Goal: Task Accomplishment & Management: Use online tool/utility

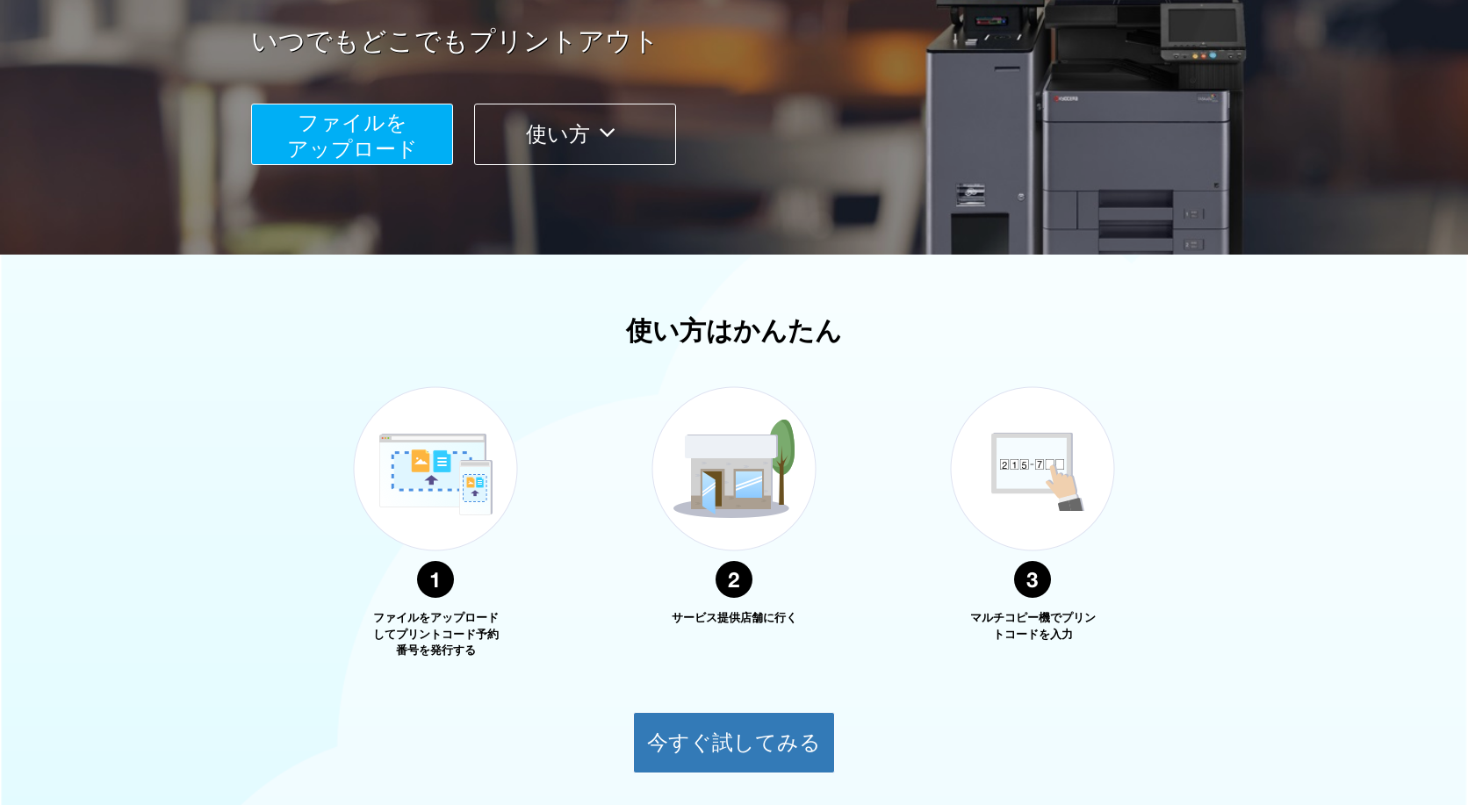
scroll to position [443, 0]
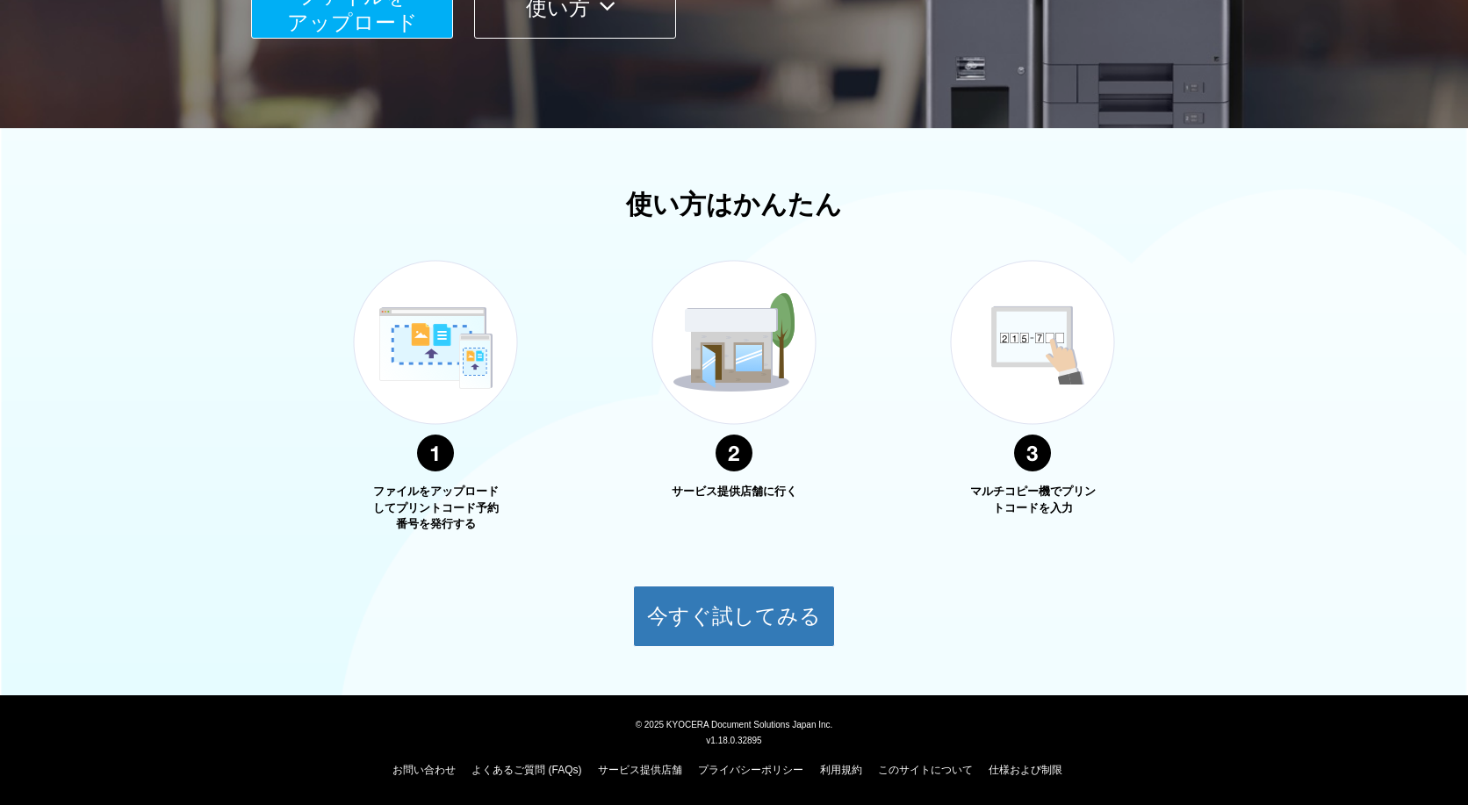
click at [391, 12] on span "ファイルを ​​アップロード" at bounding box center [352, 9] width 131 height 50
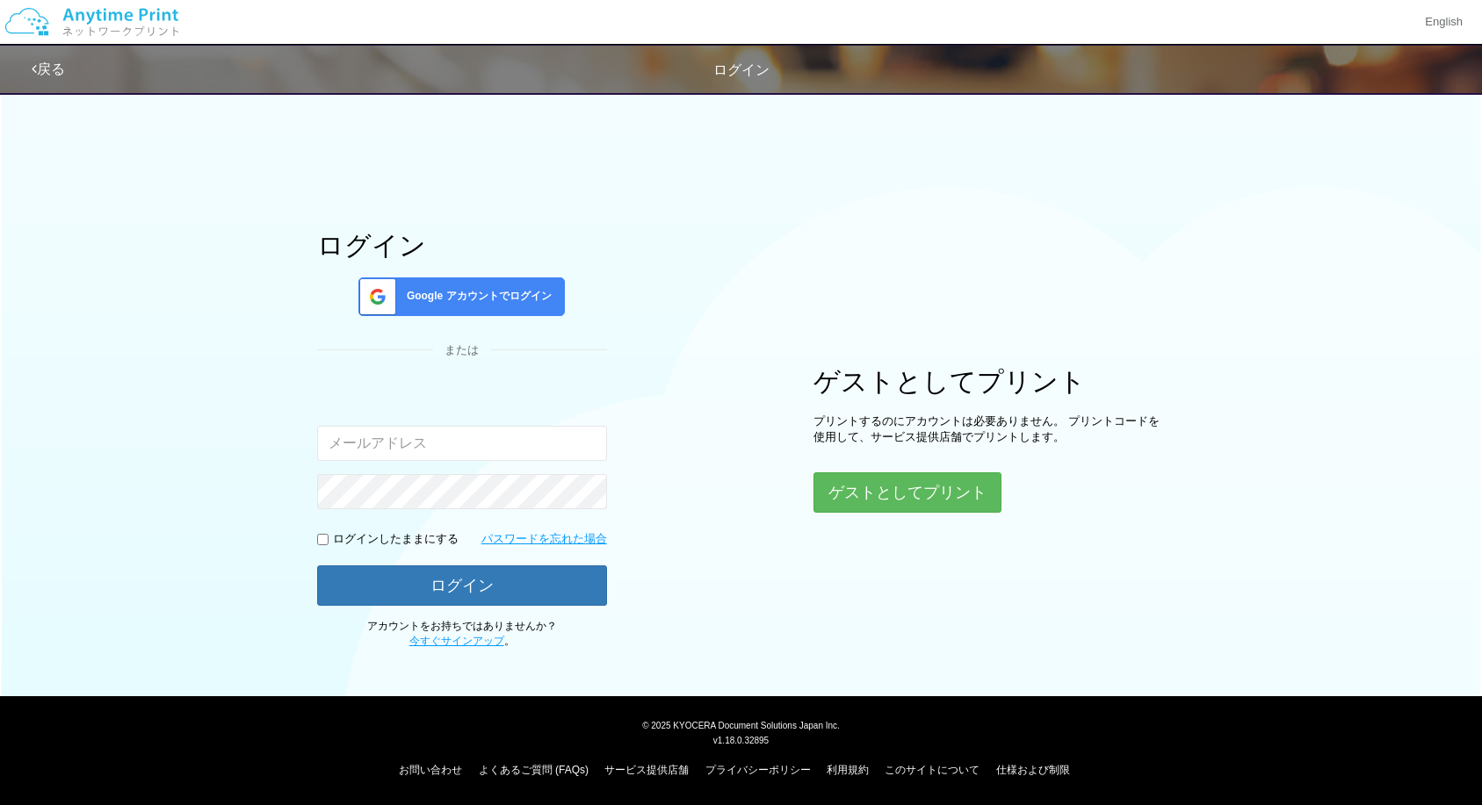
click at [975, 377] on h1 "ゲストとしてプリント" at bounding box center [988, 381] width 351 height 29
click at [1468, 297] on div "ログイン Google アカウントでログイン または 入力されたメールアドレスまたはパスワードが正しくありません。 ログインしたままにする パスワードを忘れた…" at bounding box center [741, 366] width 1482 height 566
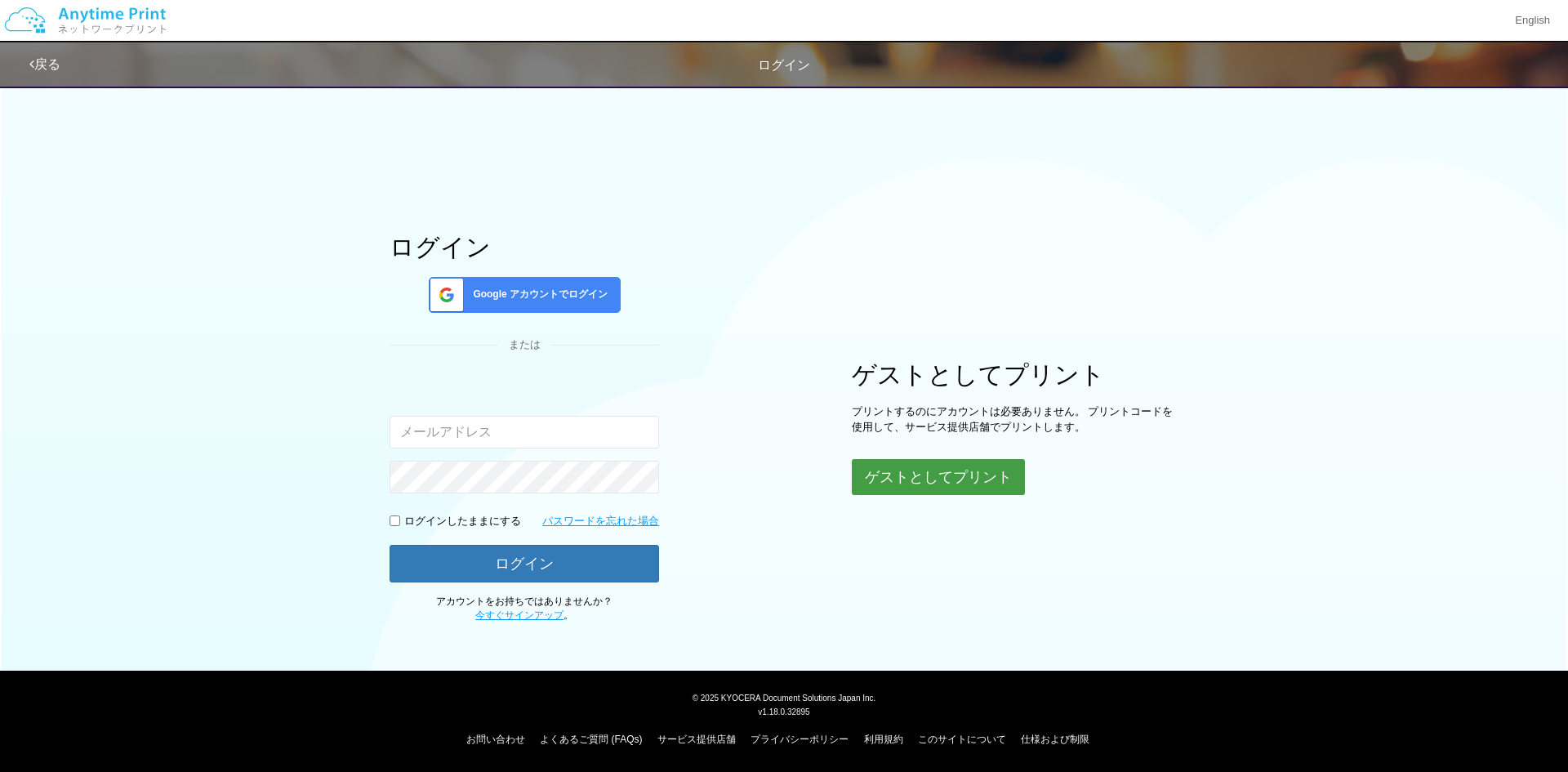
click at [951, 482] on button "ゲストとしてプリント" at bounding box center [938, 477] width 173 height 36
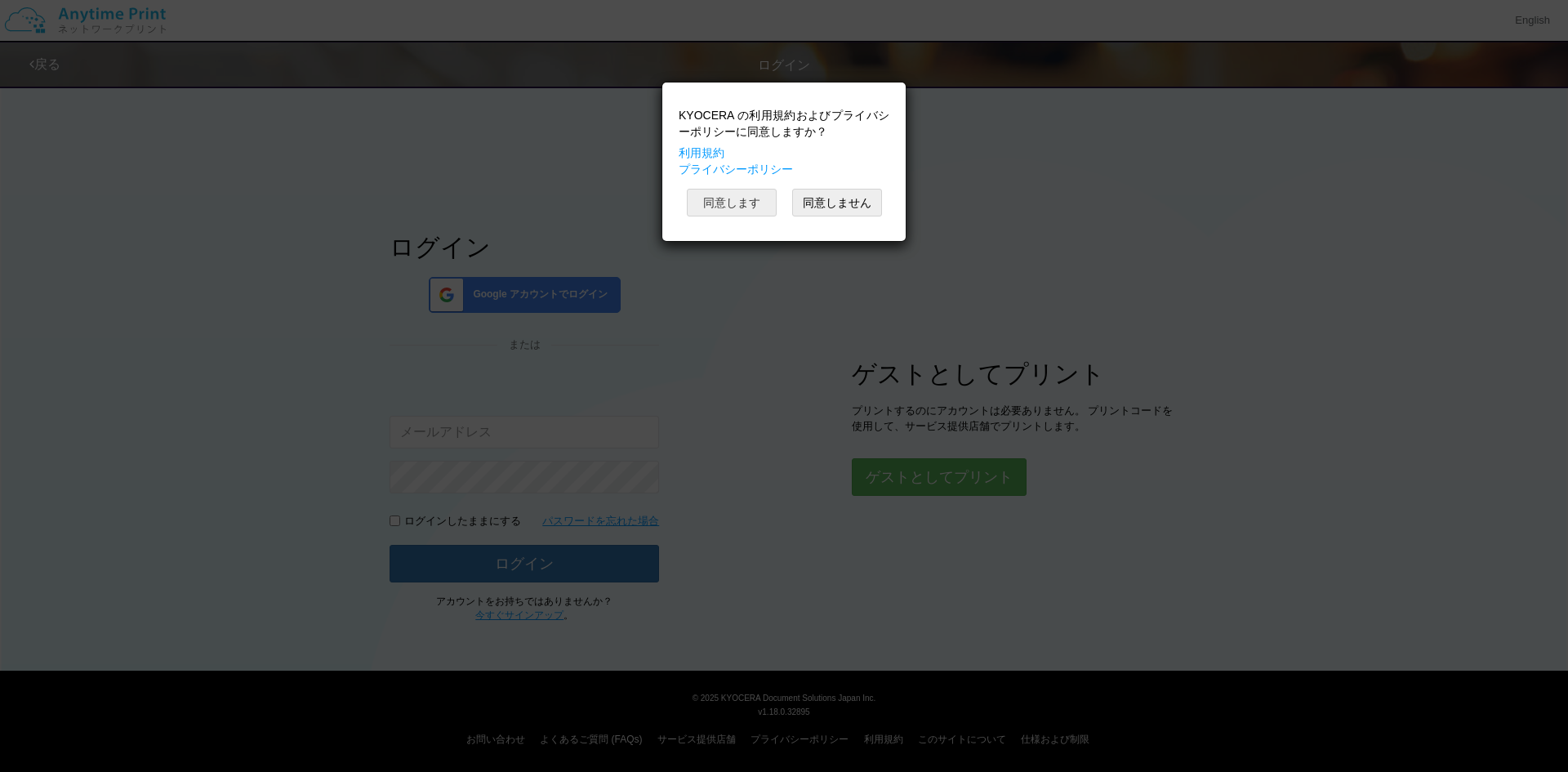
click at [750, 201] on button "同意します" at bounding box center [732, 203] width 90 height 28
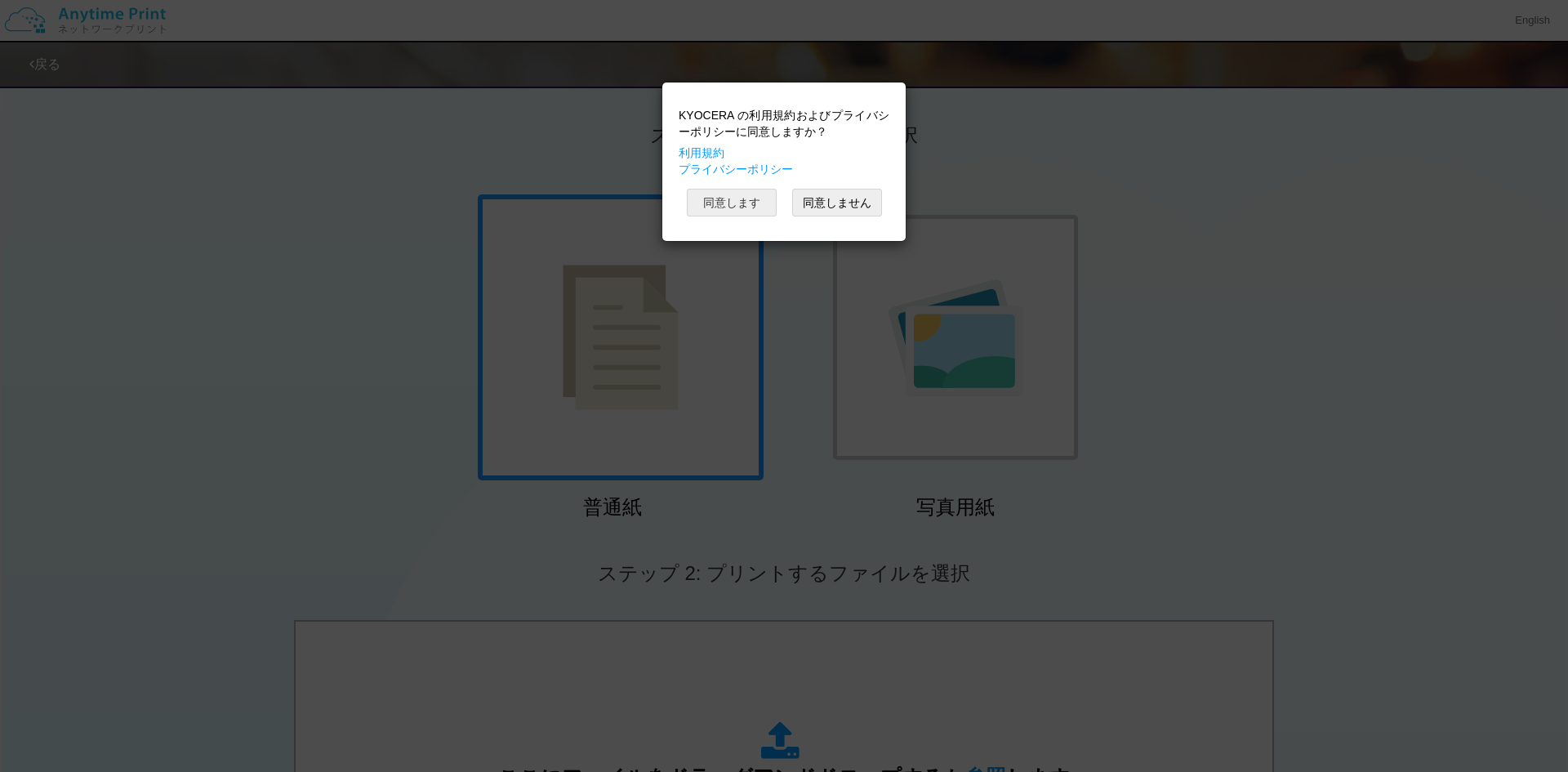
click at [750, 201] on button "同意します" at bounding box center [732, 203] width 90 height 28
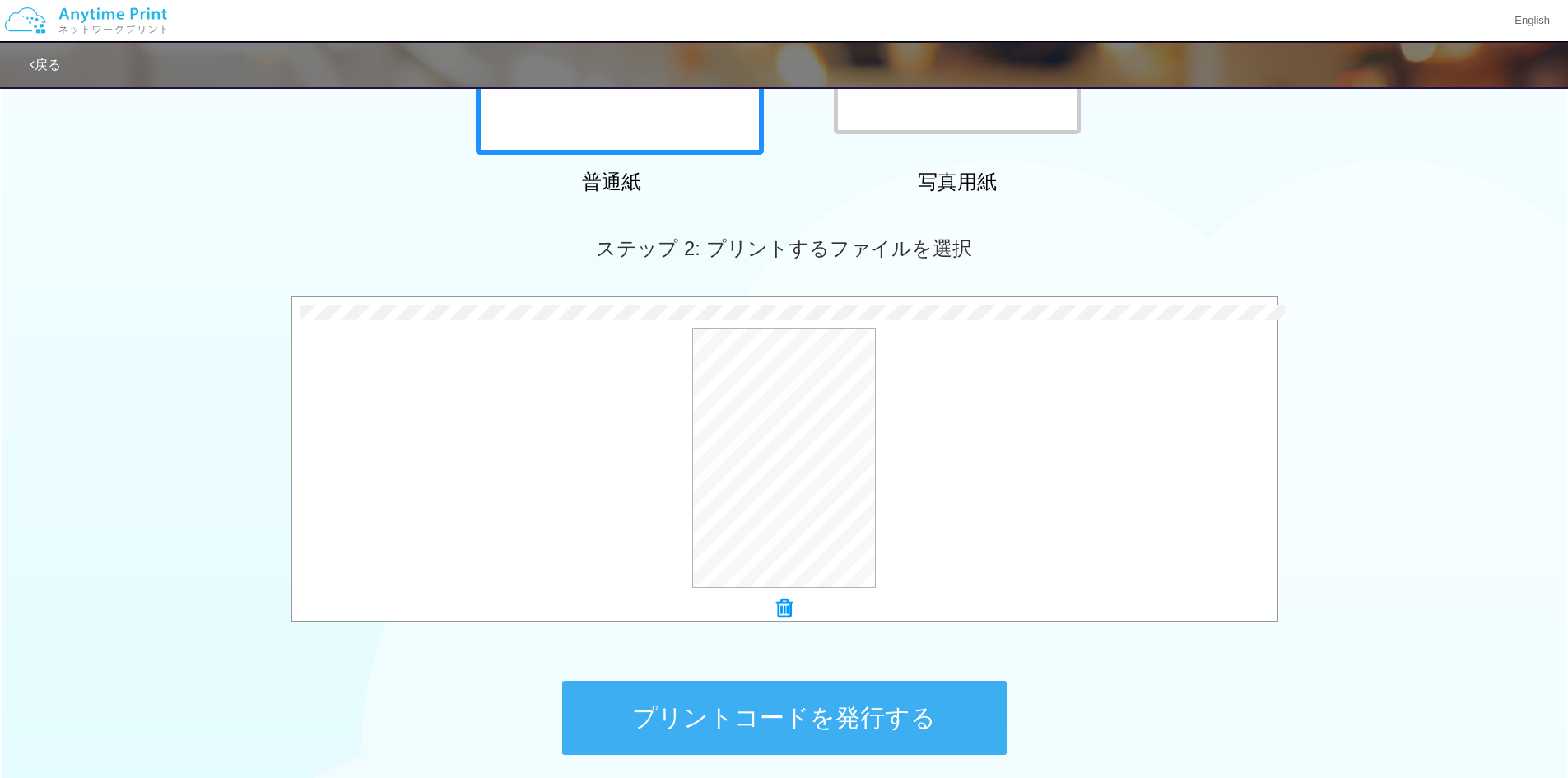
scroll to position [411, 0]
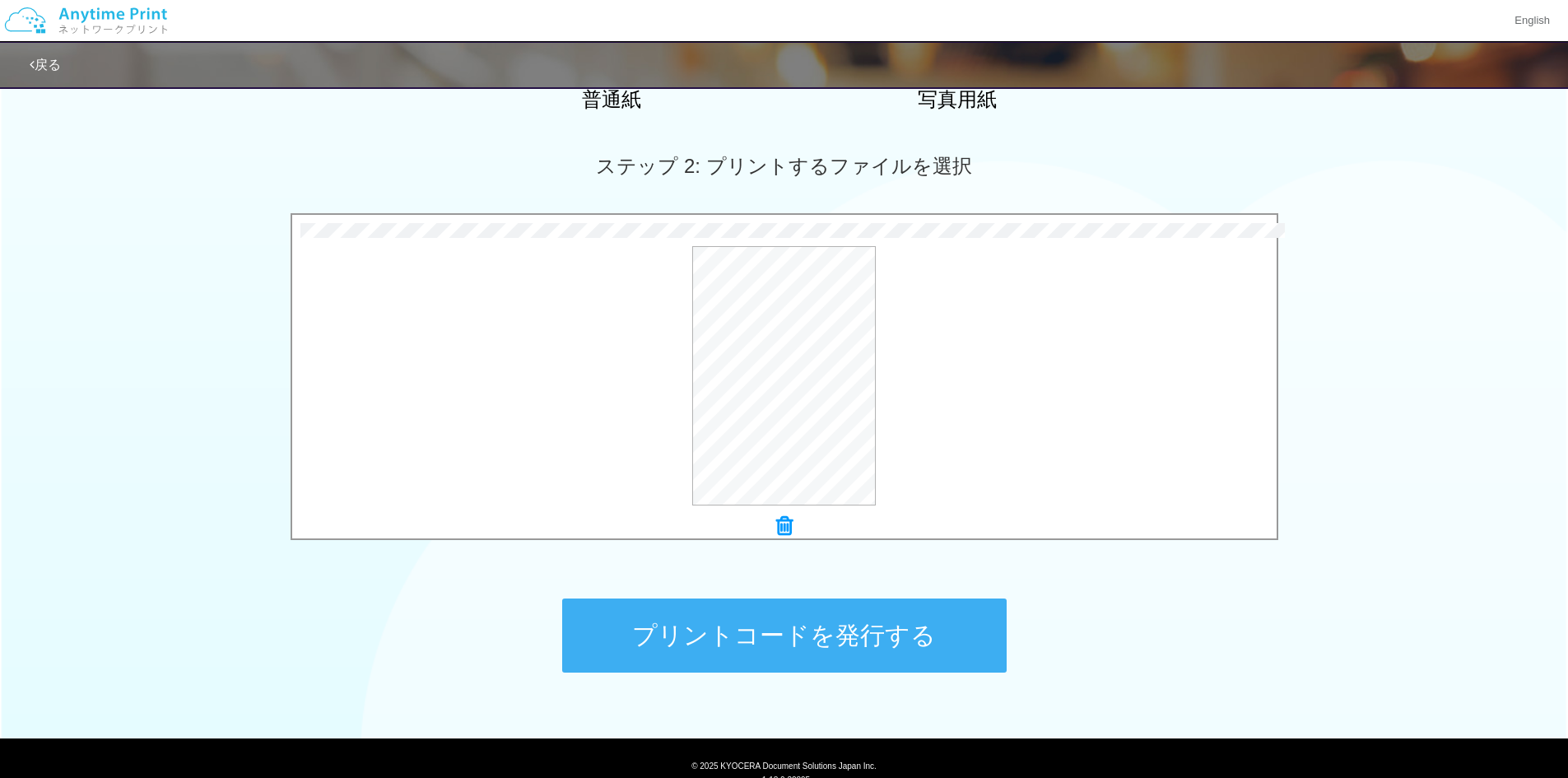
click at [781, 628] on button "プリントコードを発行する" at bounding box center [784, 635] width 444 height 74
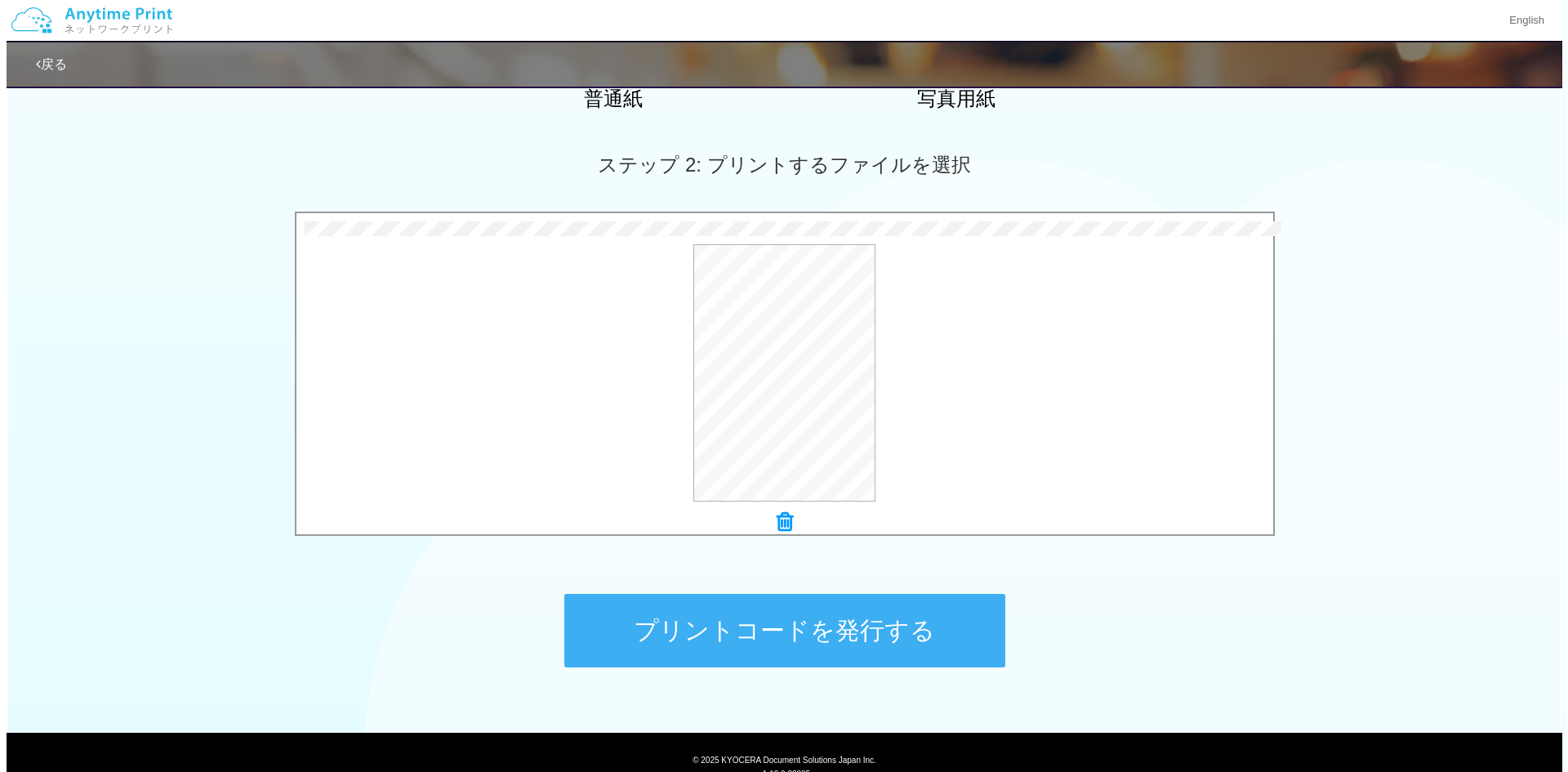
scroll to position [0, 0]
